Goal: Task Accomplishment & Management: Manage account settings

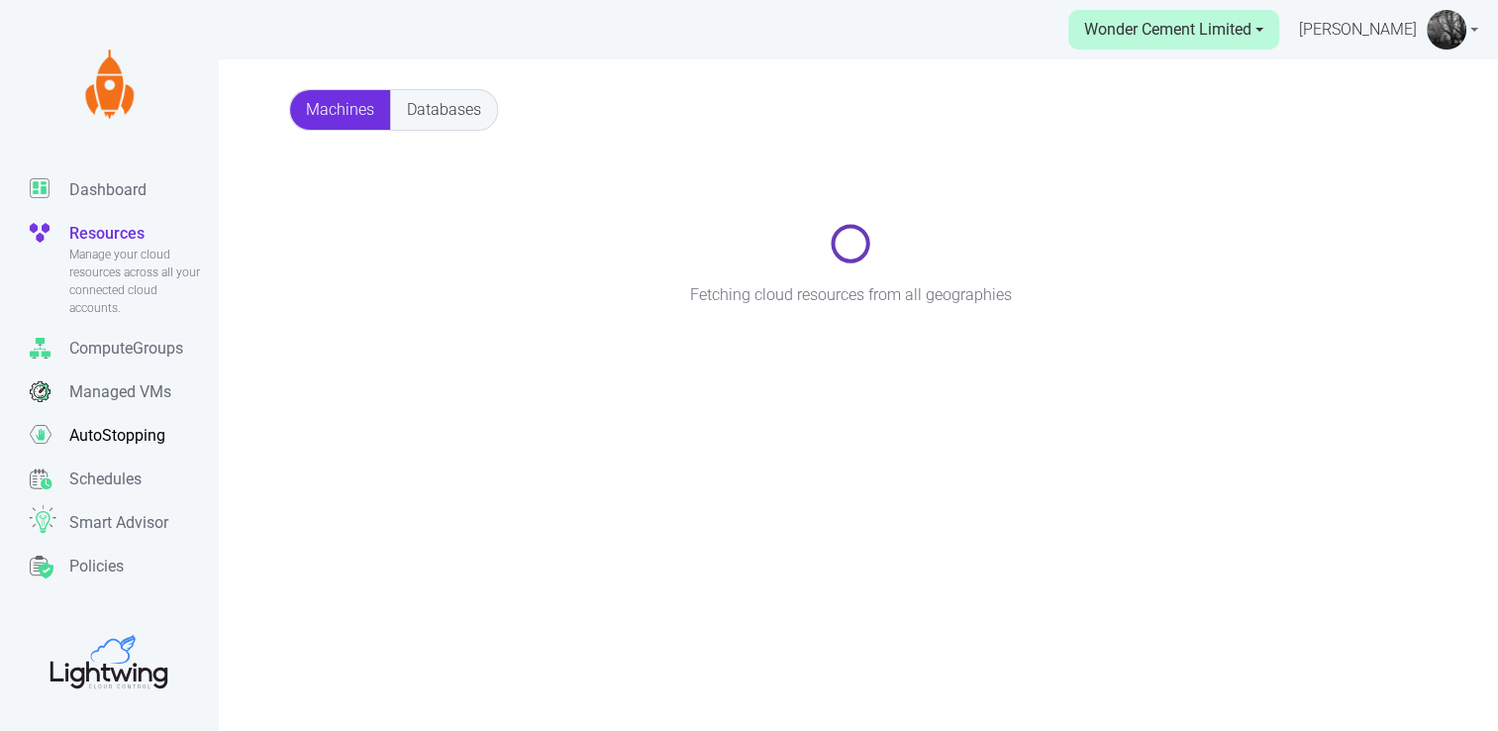
click at [105, 440] on p "AutoStopping" at bounding box center [117, 436] width 96 height 24
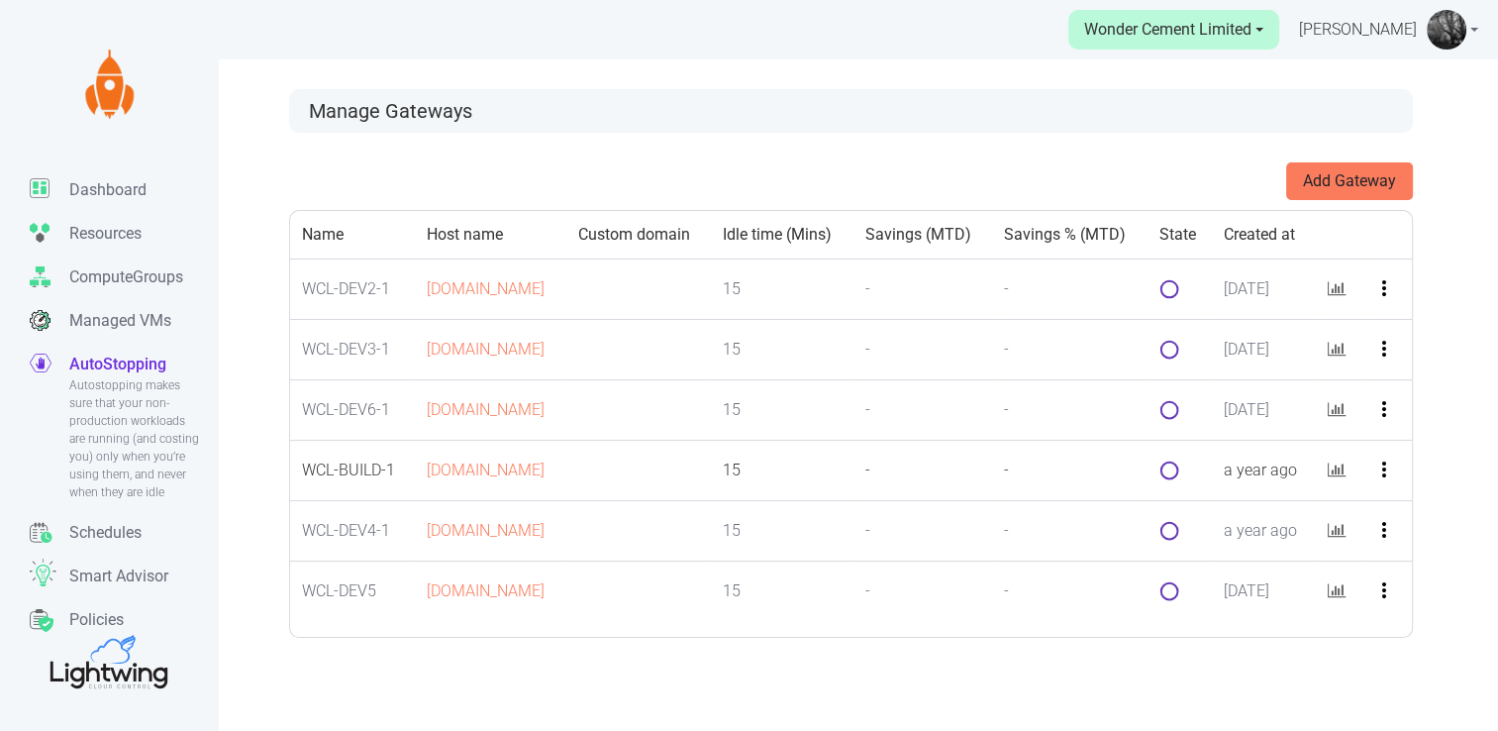
scroll to position [59, 0]
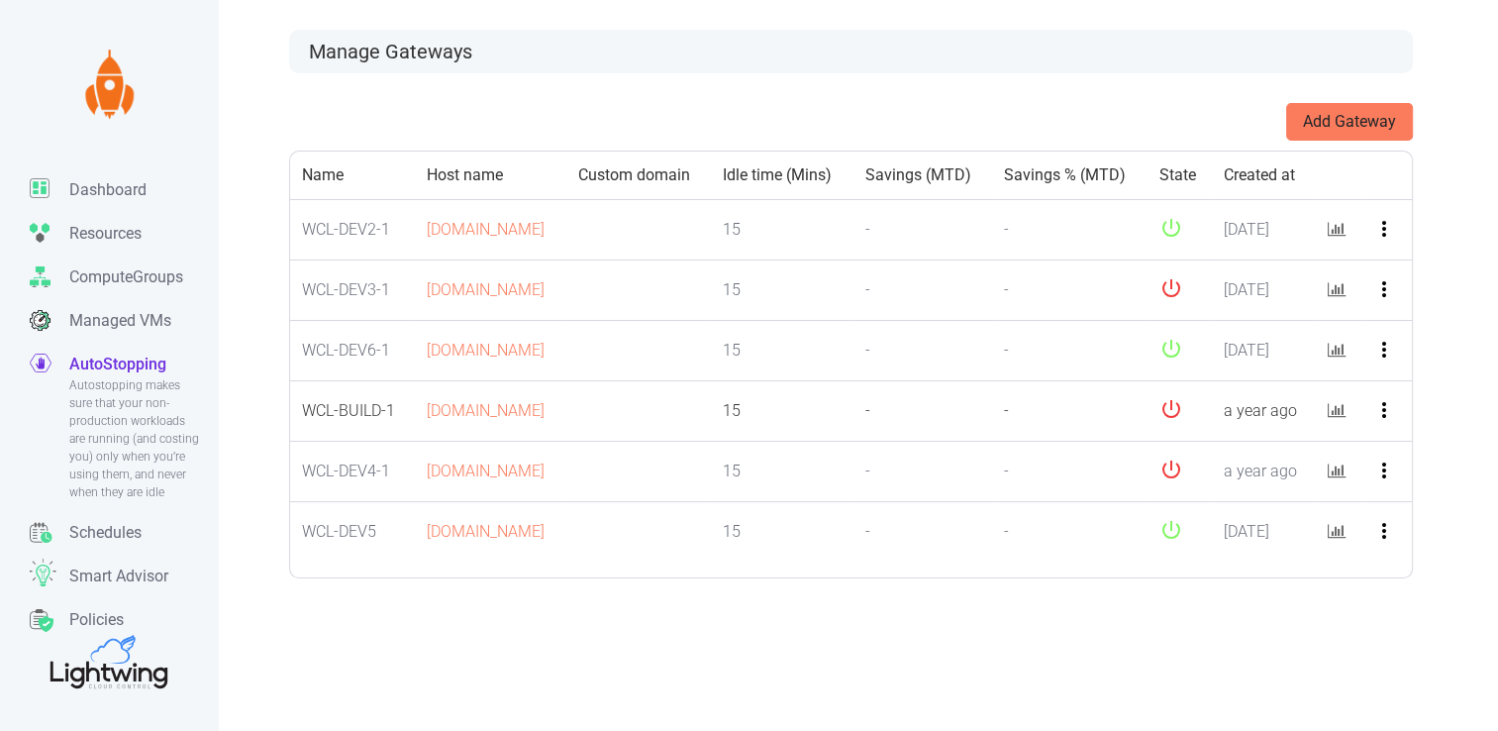
click at [1390, 422] on icon "more_vert" at bounding box center [1384, 410] width 24 height 24
click at [1373, 515] on icon at bounding box center [1368, 517] width 16 height 16
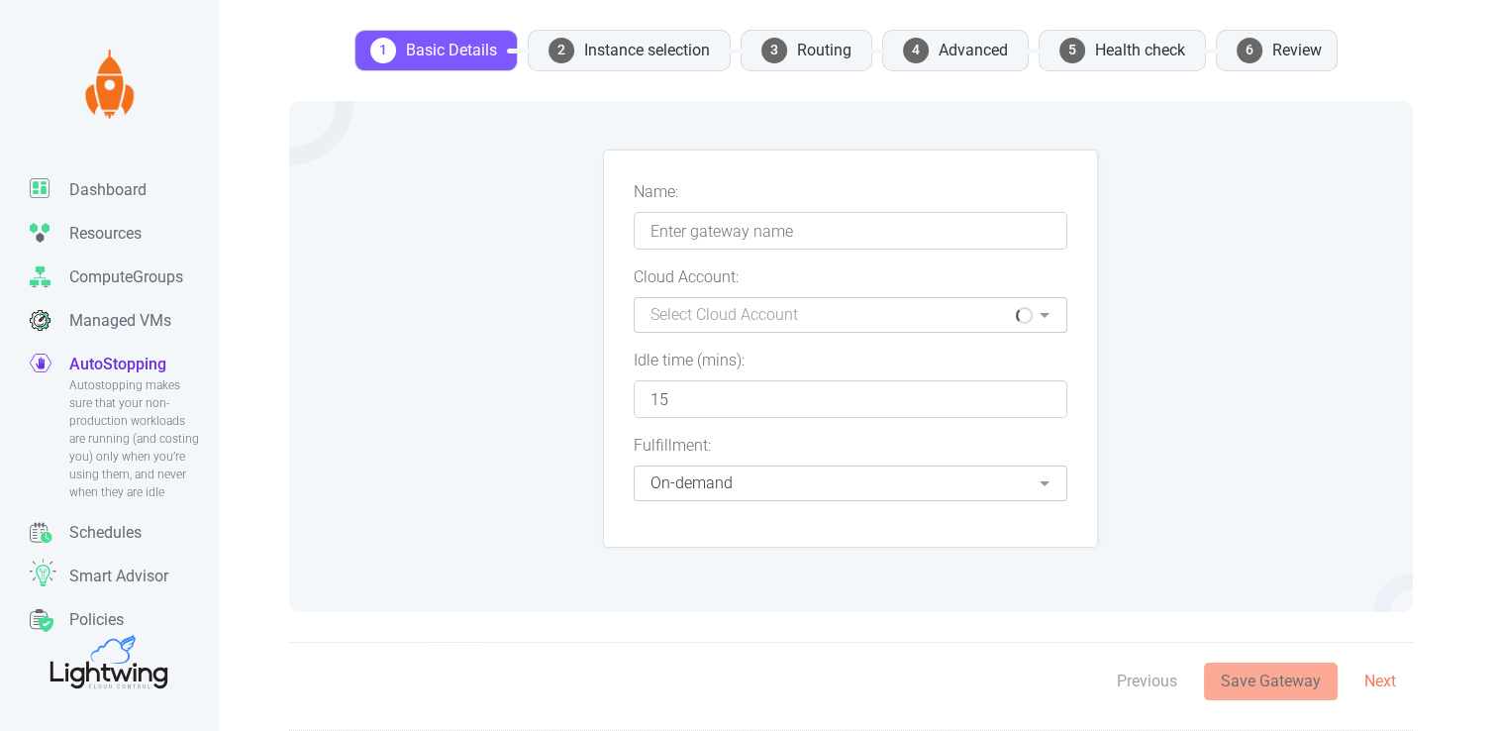
type input "WCL-BUILD-1"
click at [947, 47] on li "4 Advanced" at bounding box center [955, 51] width 147 height 42
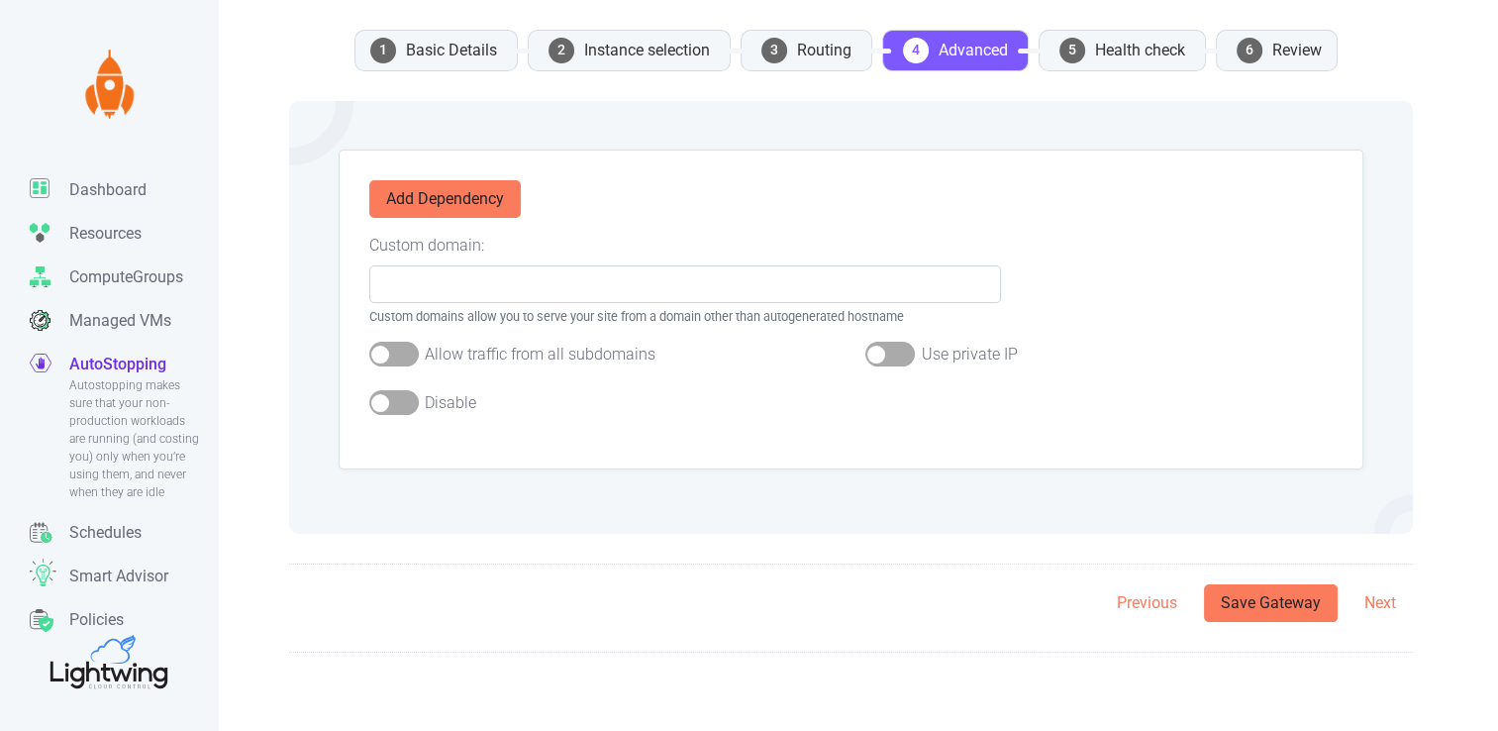
click at [388, 399] on div at bounding box center [394, 402] width 50 height 25
click at [0, 0] on input "checkbox" at bounding box center [0, 0] width 0 height 0
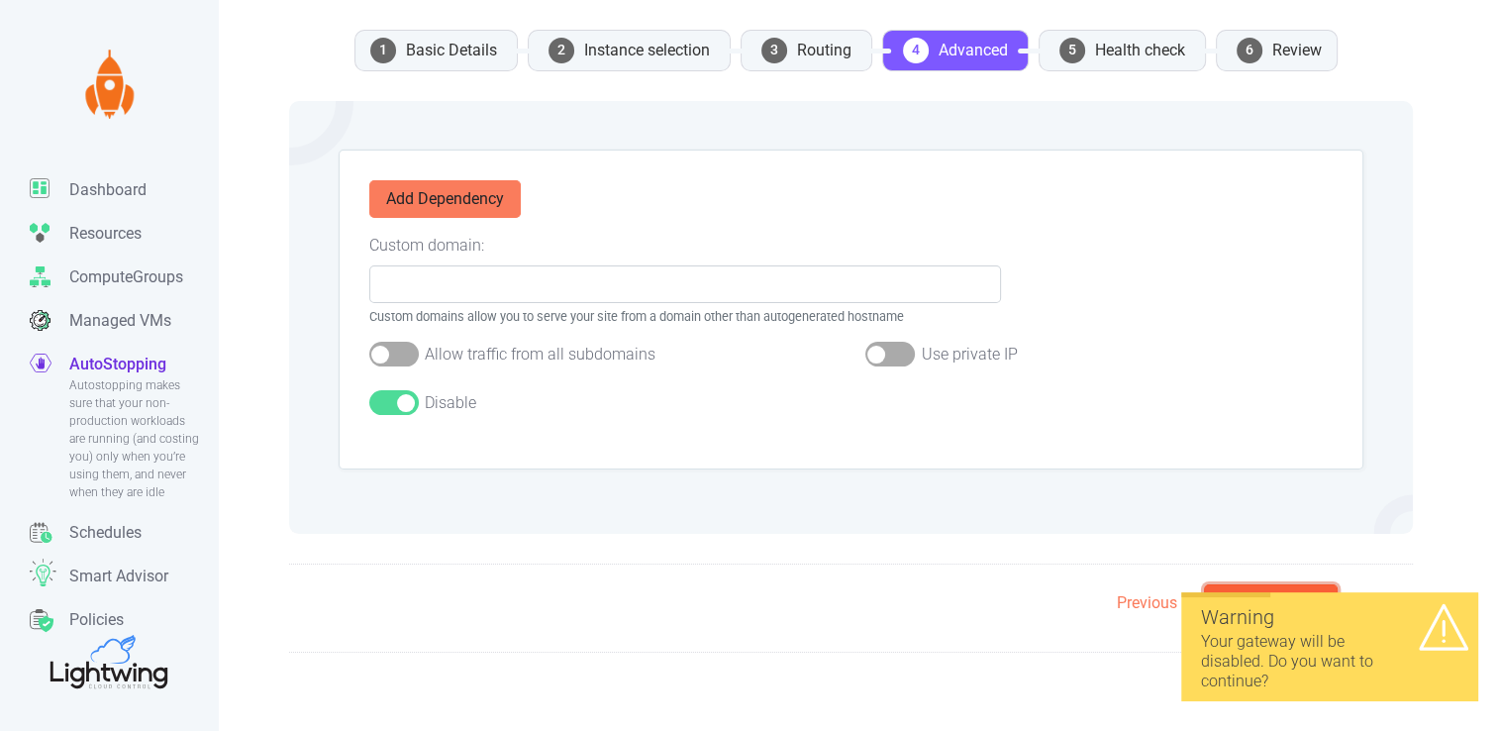
click at [1266, 588] on button "Save Gateway" at bounding box center [1271, 603] width 134 height 38
